Goal: Task Accomplishment & Management: Complete application form

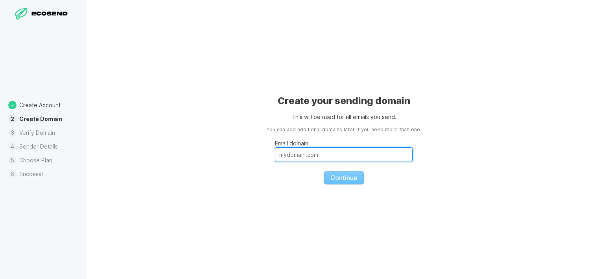
click at [314, 157] on input "Email domain" at bounding box center [344, 154] width 138 height 15
type input "c"
type input "[DOMAIN_NAME]"
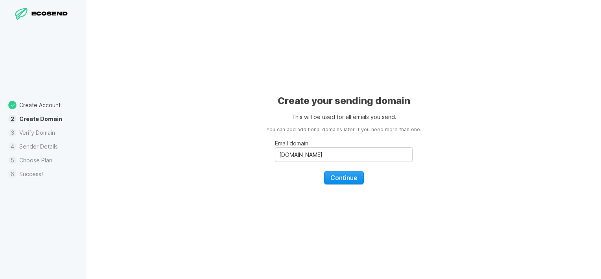
click at [338, 176] on span "Continue" at bounding box center [344, 178] width 27 height 8
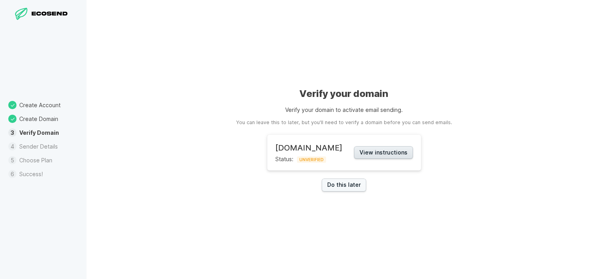
click at [360, 156] on button "View instructions" at bounding box center [383, 152] width 59 height 13
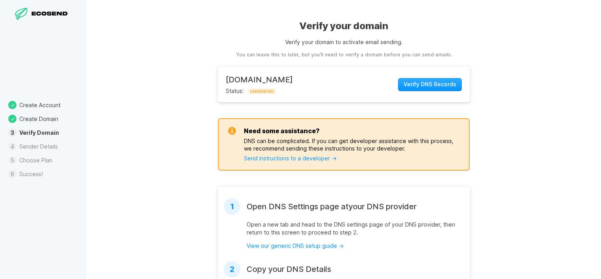
click at [36, 120] on li "Create Domain" at bounding box center [43, 119] width 87 height 14
